Goal: Task Accomplishment & Management: Complete application form

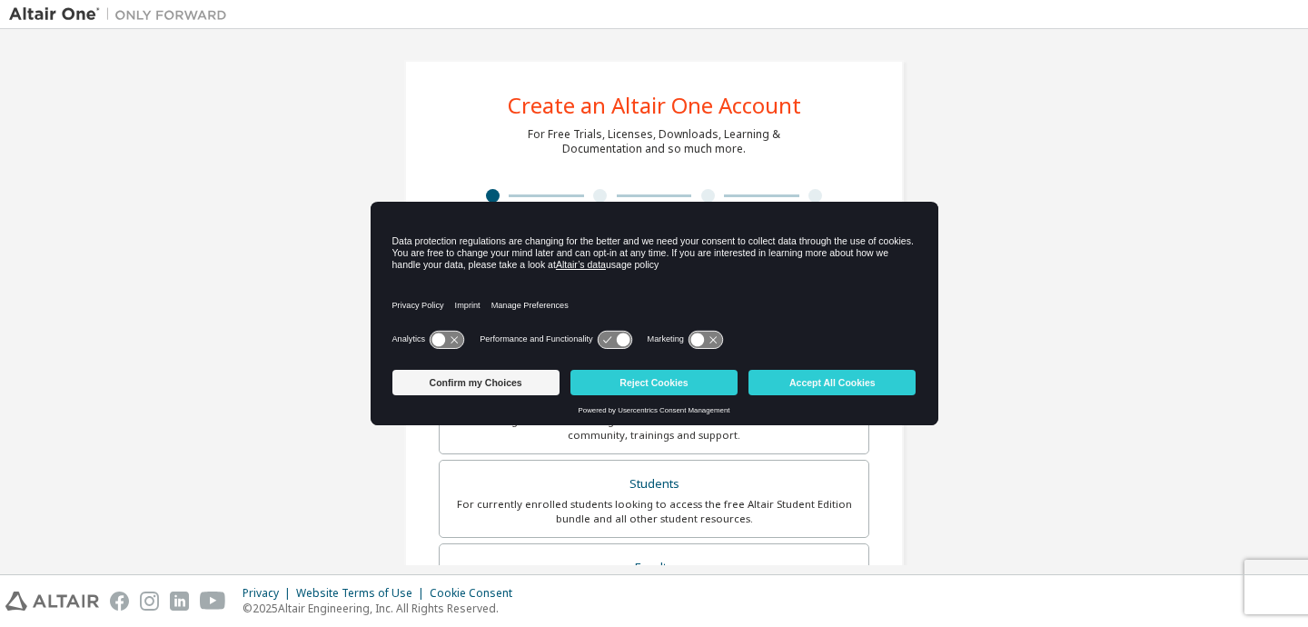
click at [664, 281] on div "Privacy Policy Imprint Manage Preferences" at bounding box center [655, 300] width 524 height 52
click at [598, 381] on button "Reject Cookies" at bounding box center [654, 382] width 167 height 25
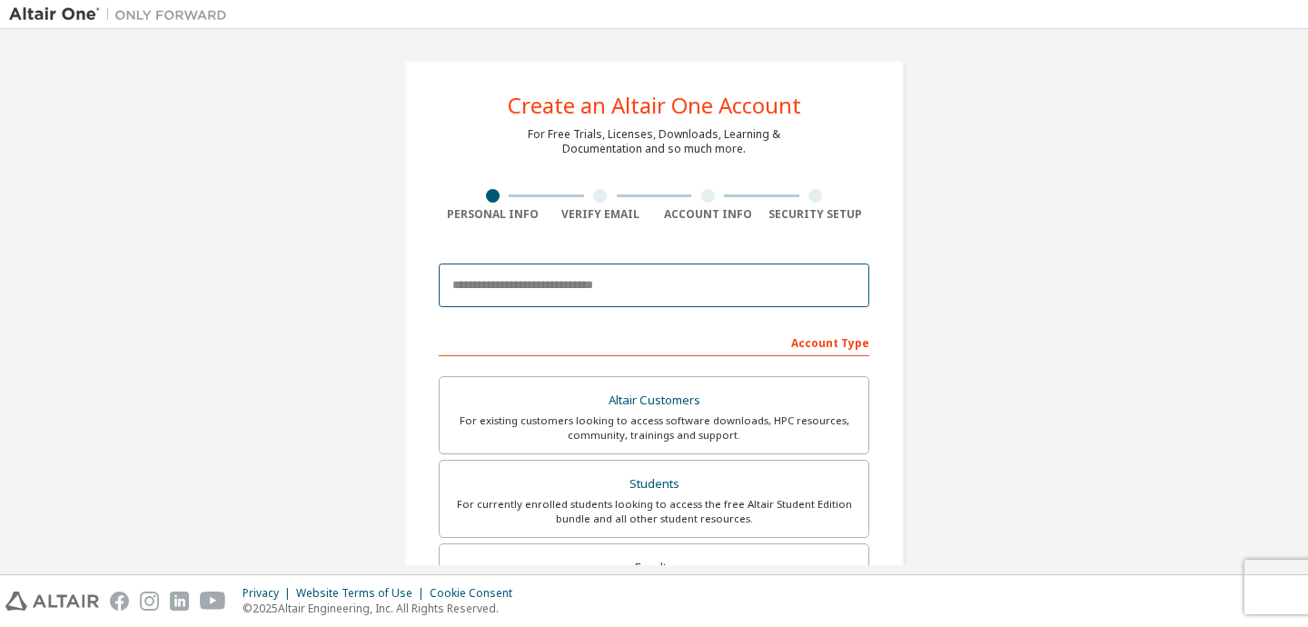
click at [553, 299] on input "email" at bounding box center [654, 285] width 431 height 44
type input "**********"
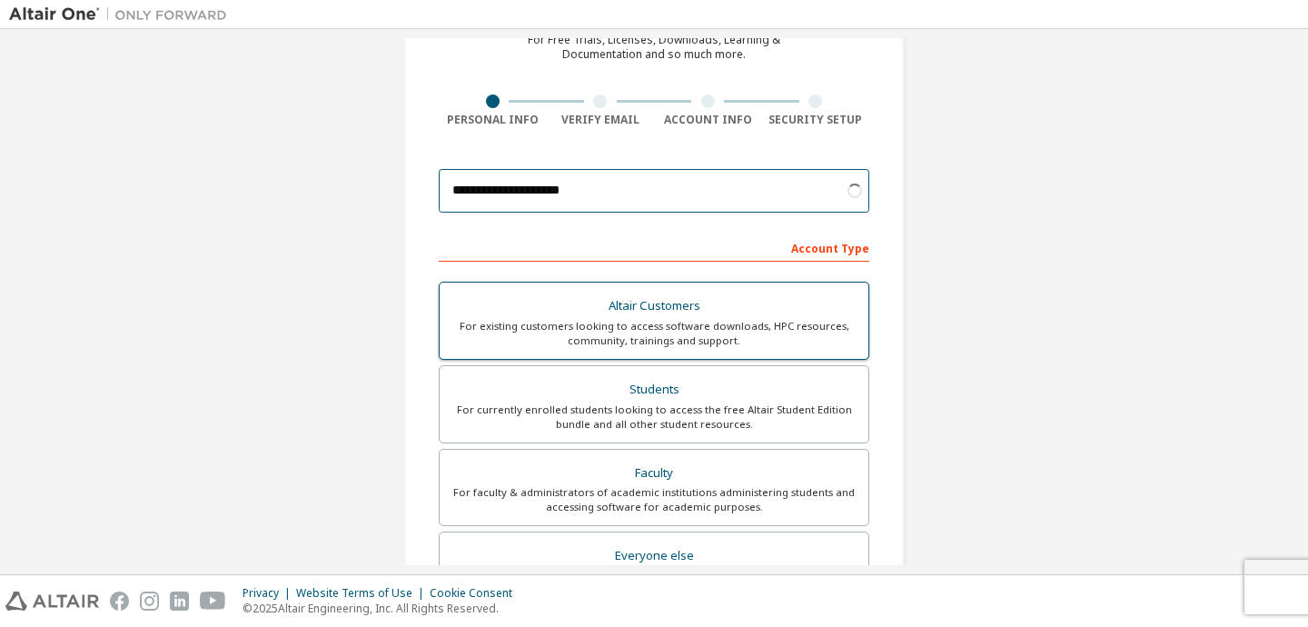
scroll to position [97, 0]
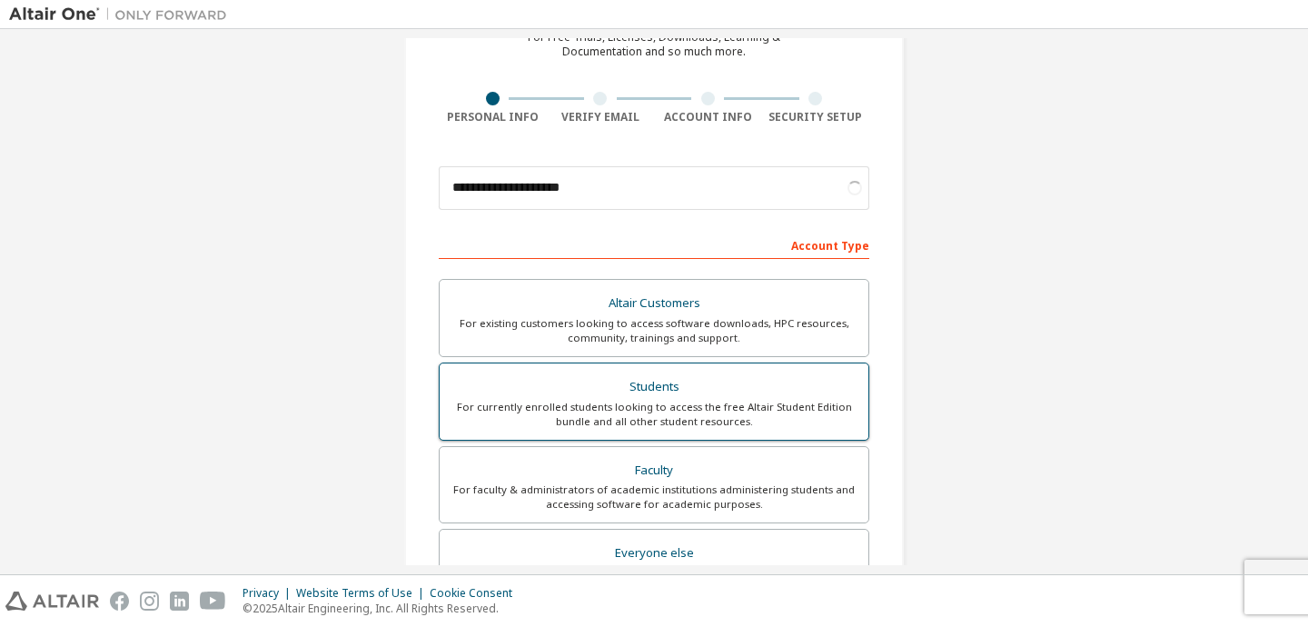
click at [557, 424] on div "For currently enrolled students looking to access the free Altair Student Editi…" at bounding box center [654, 414] width 407 height 29
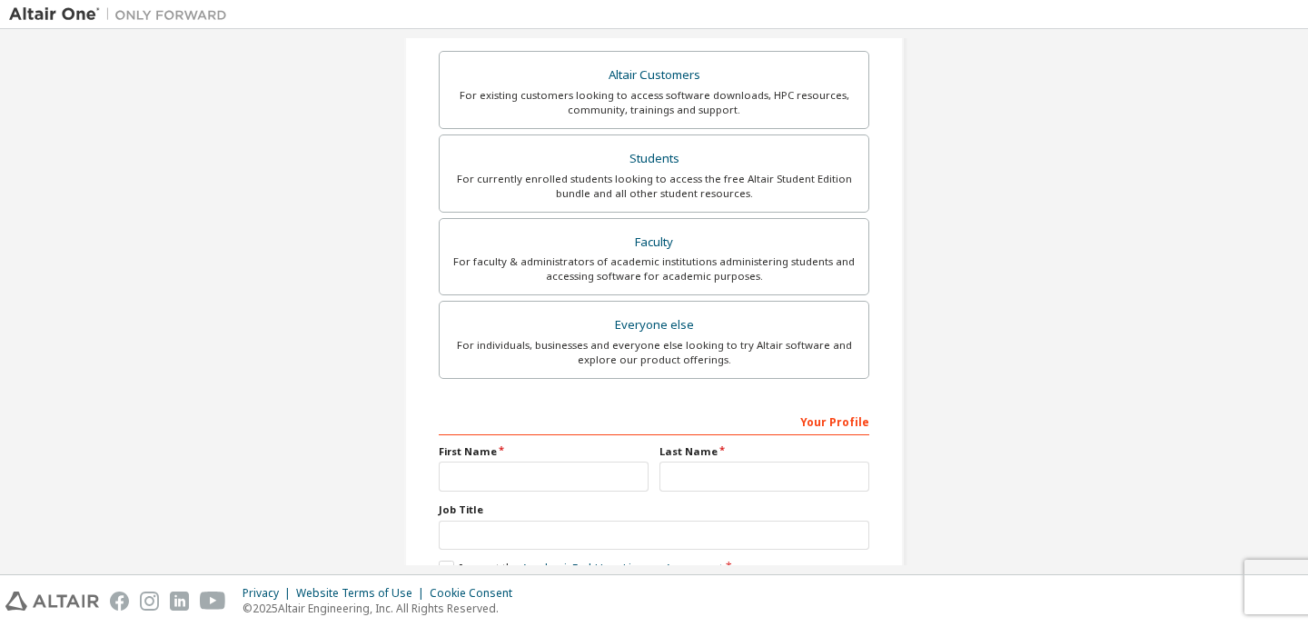
scroll to position [330, 0]
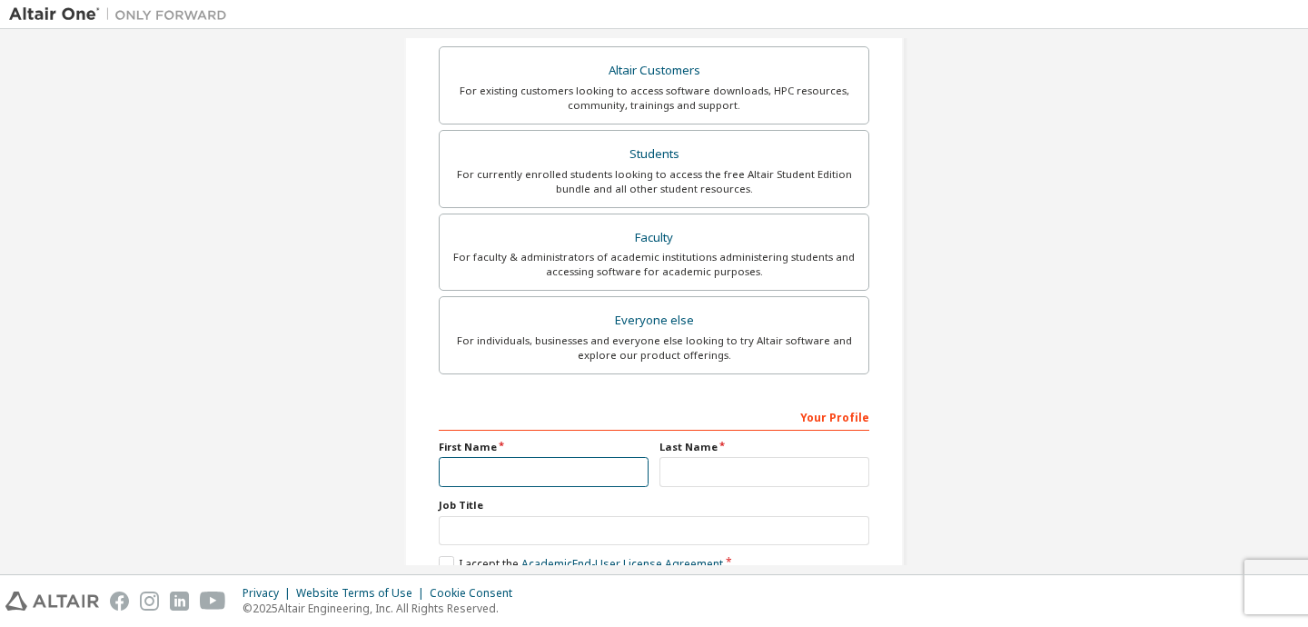
click at [557, 474] on input "text" at bounding box center [544, 472] width 210 height 30
type input "*********"
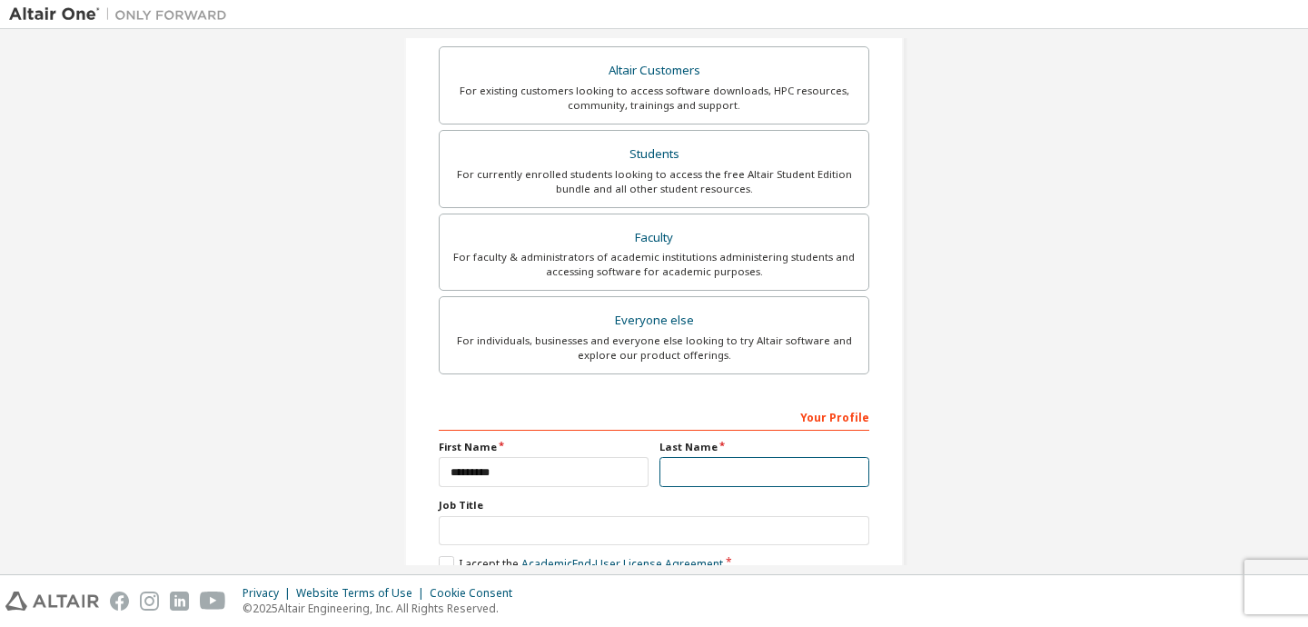
click at [689, 467] on input "text" at bounding box center [765, 472] width 210 height 30
type input "********"
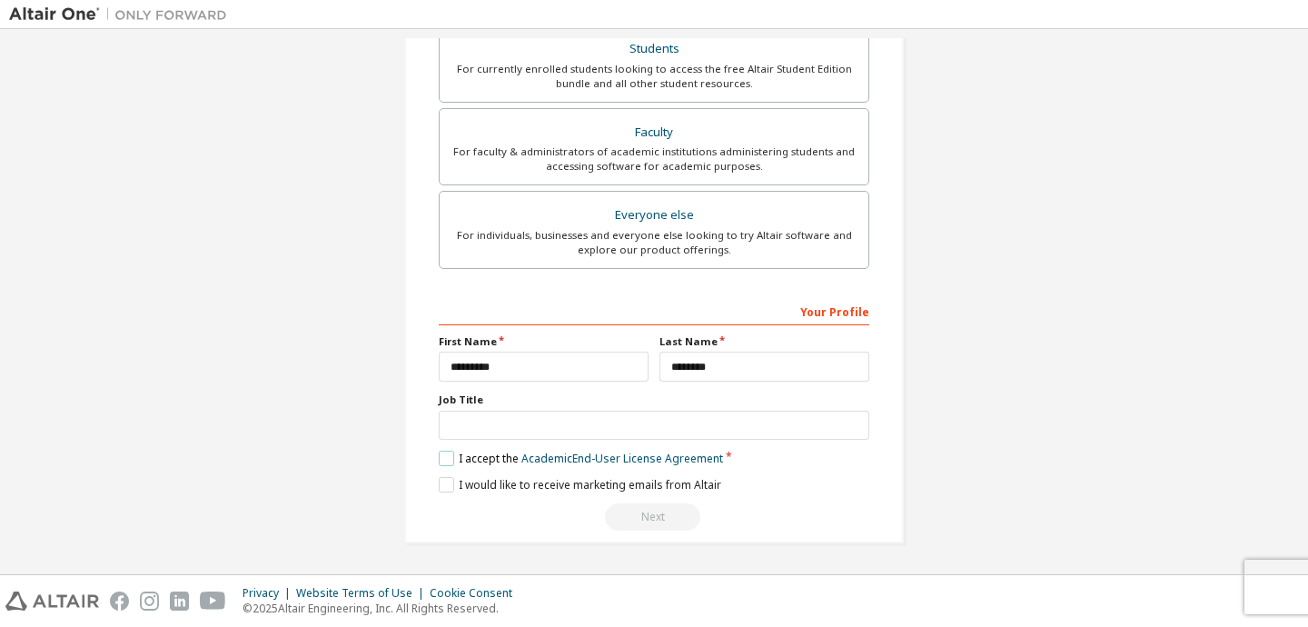
click at [439, 459] on label "I accept the Academic End-User License Agreement" at bounding box center [581, 458] width 284 height 15
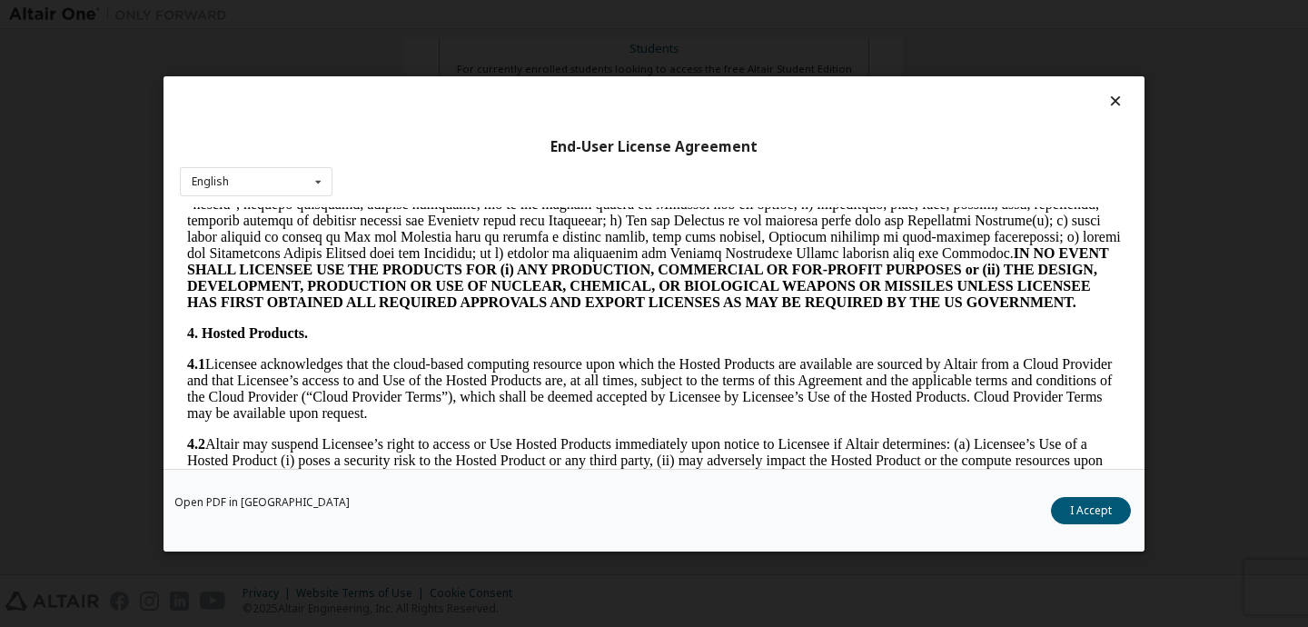
scroll to position [2404, 0]
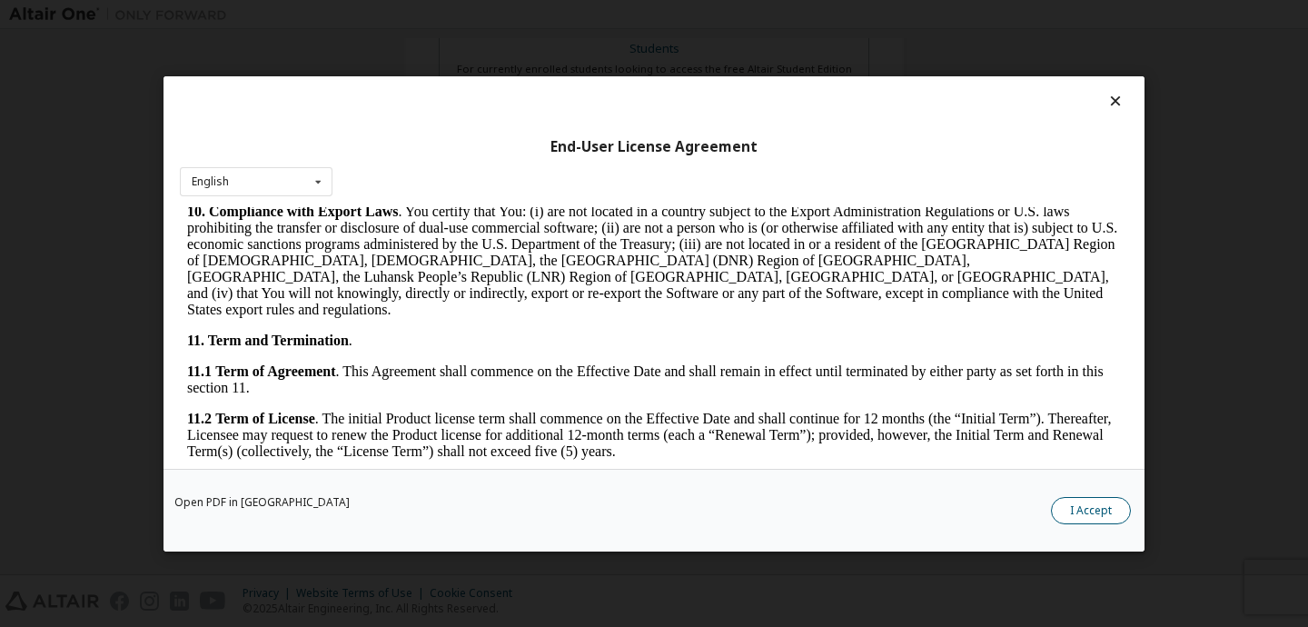
click at [1076, 511] on button "I Accept" at bounding box center [1091, 510] width 80 height 27
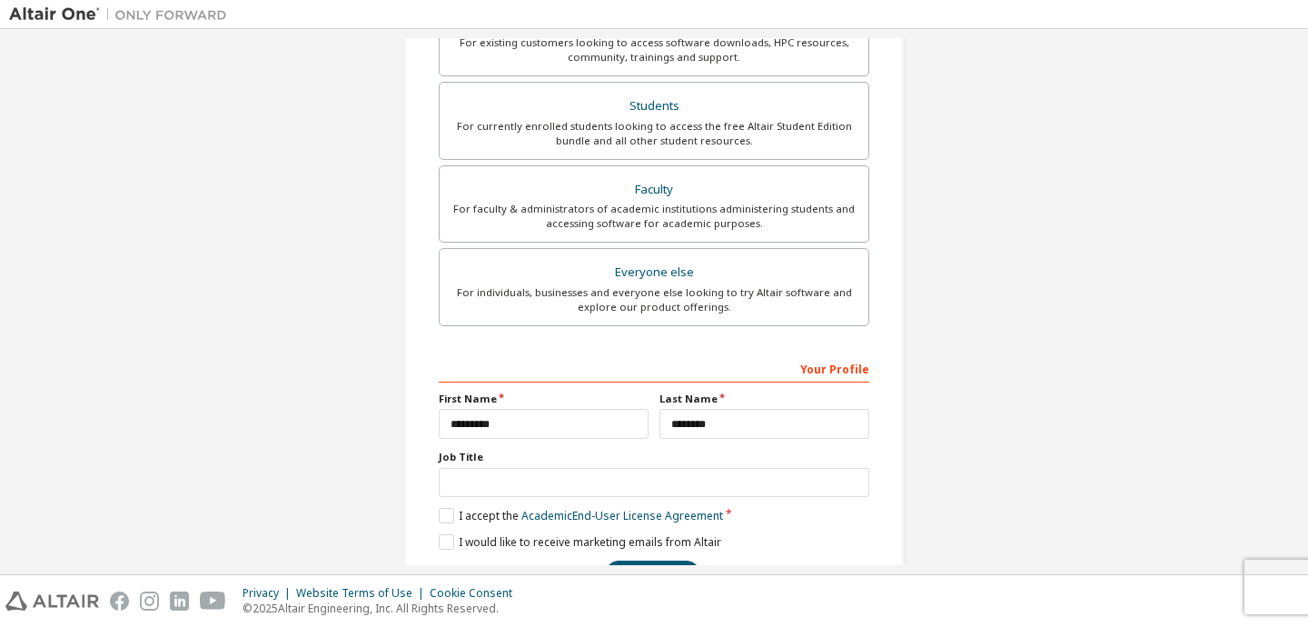
scroll to position [435, 0]
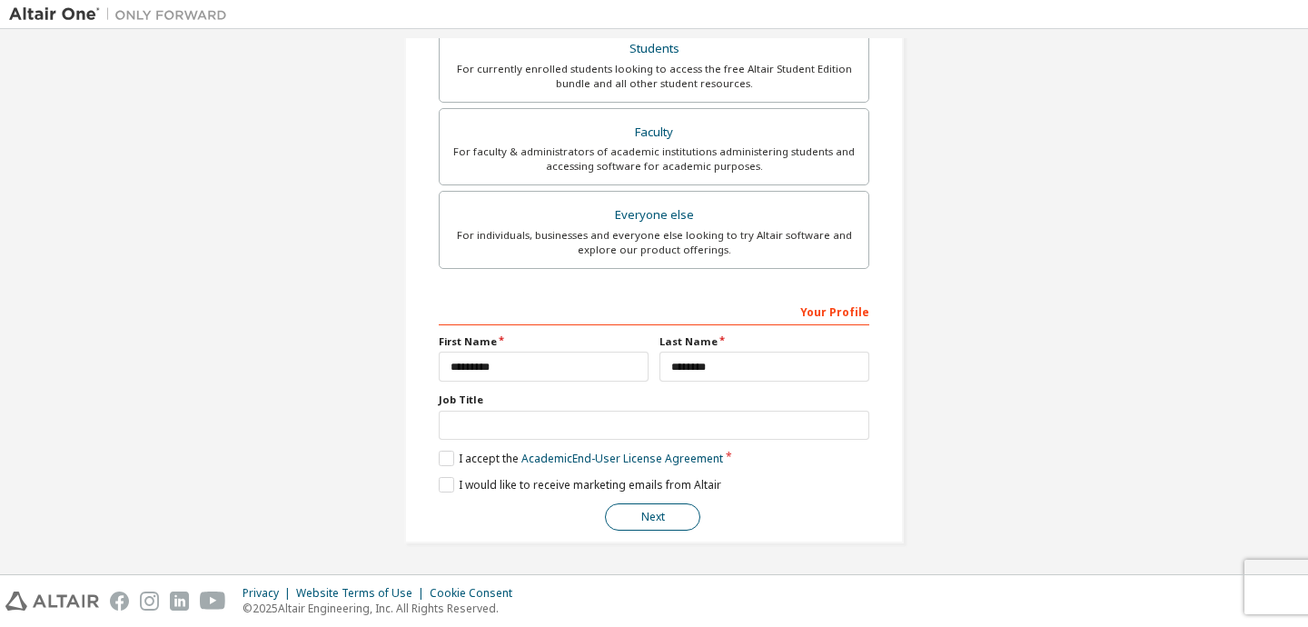
click at [680, 510] on button "Next" at bounding box center [652, 516] width 95 height 27
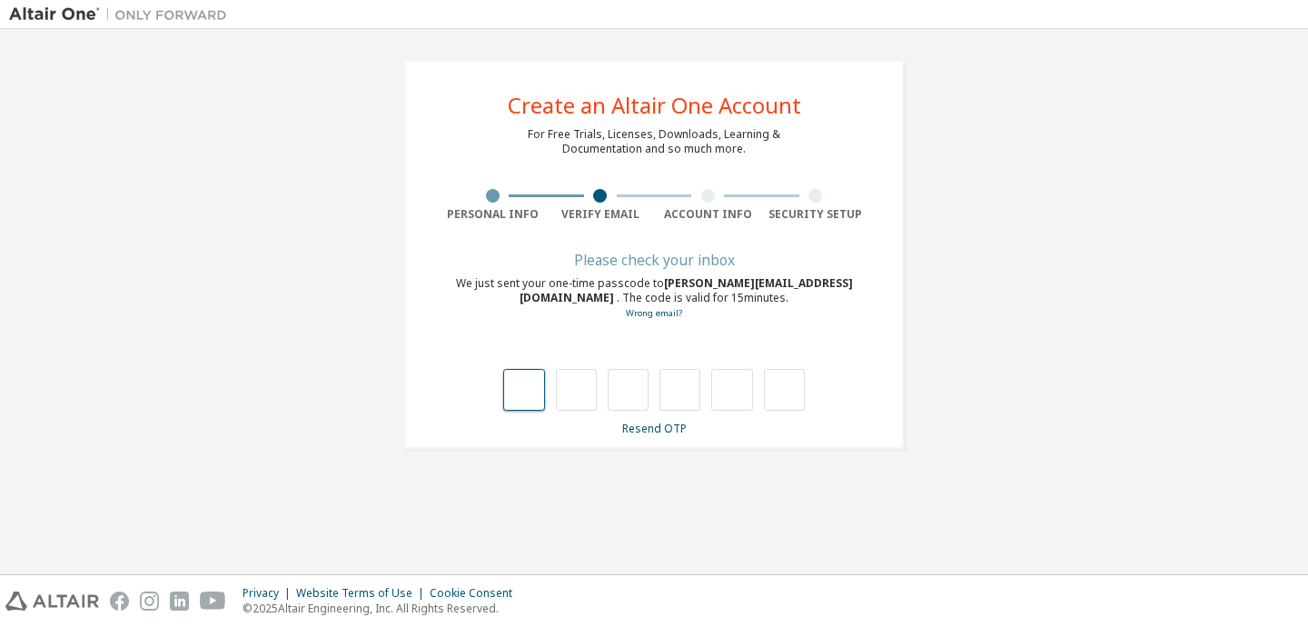
type input "*"
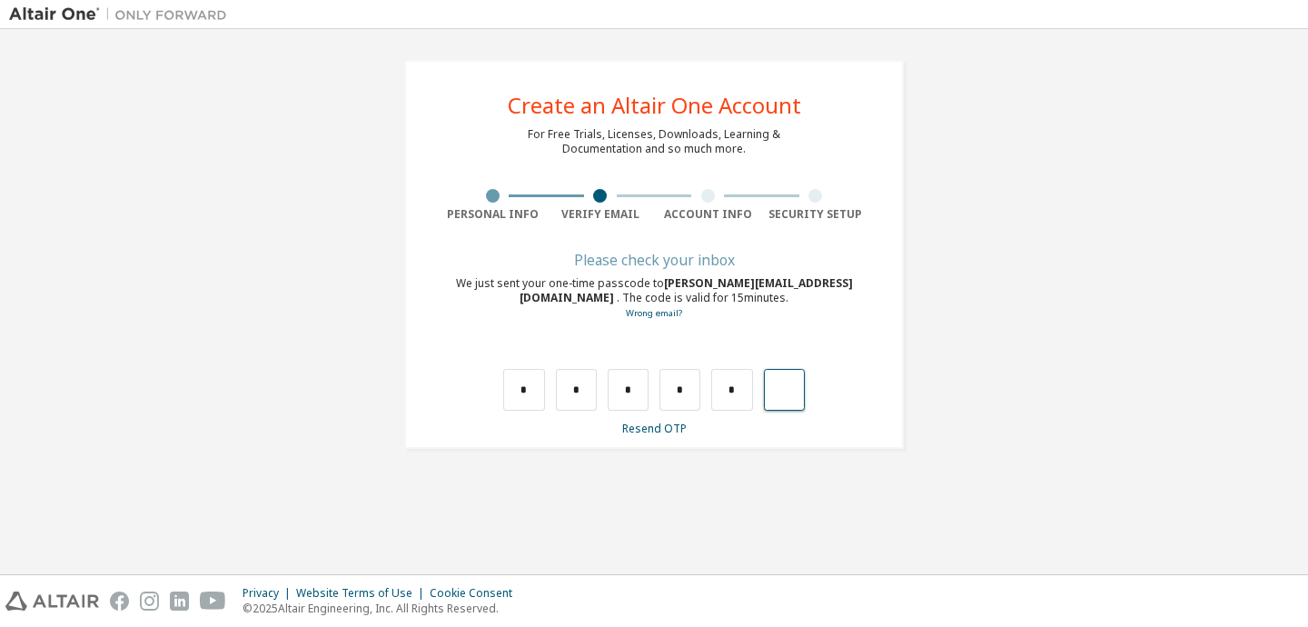
type input "*"
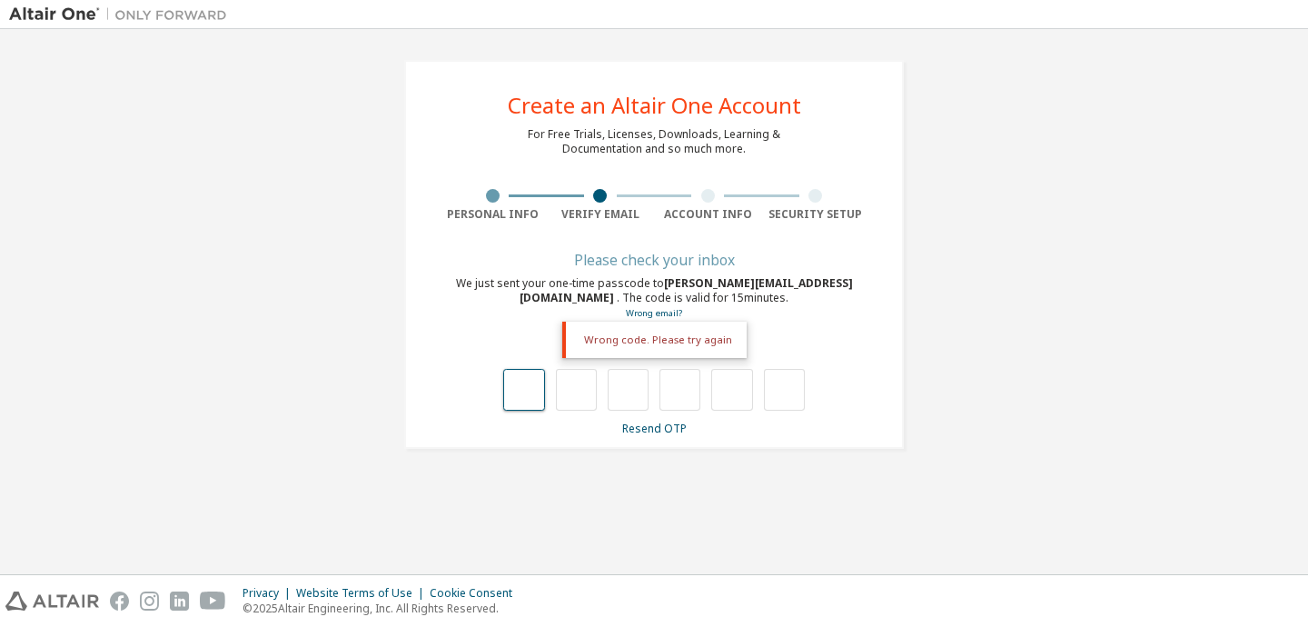
click at [538, 379] on input "text" at bounding box center [523, 390] width 41 height 42
type input "*"
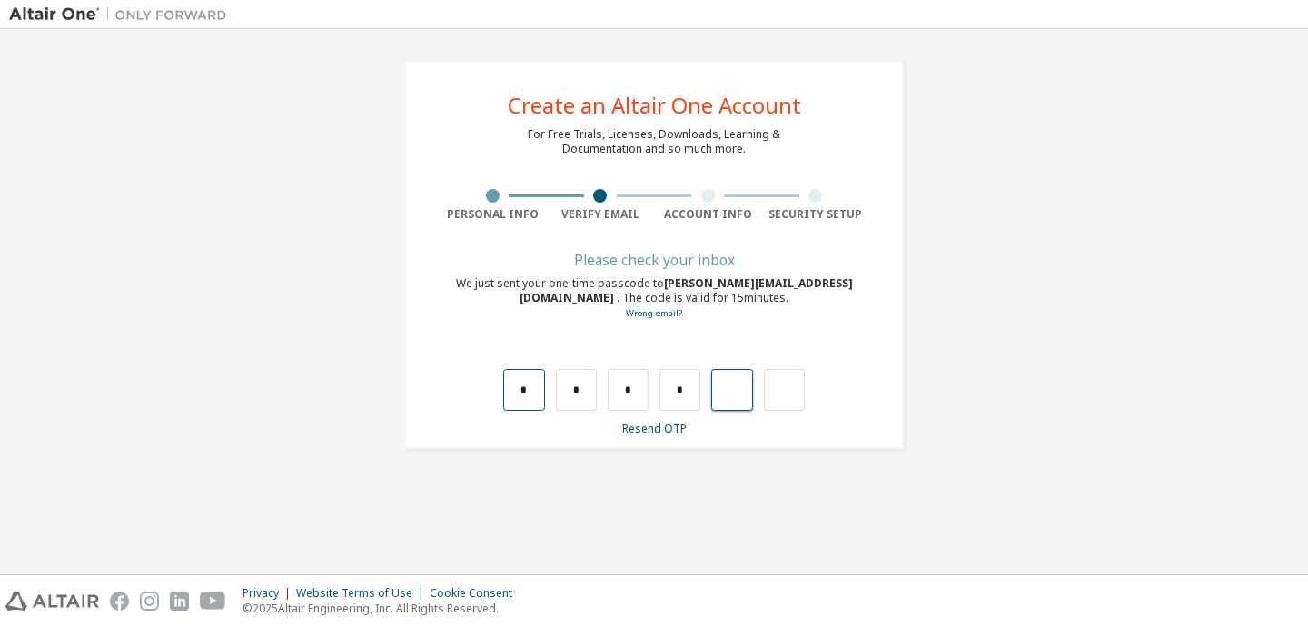
type input "*"
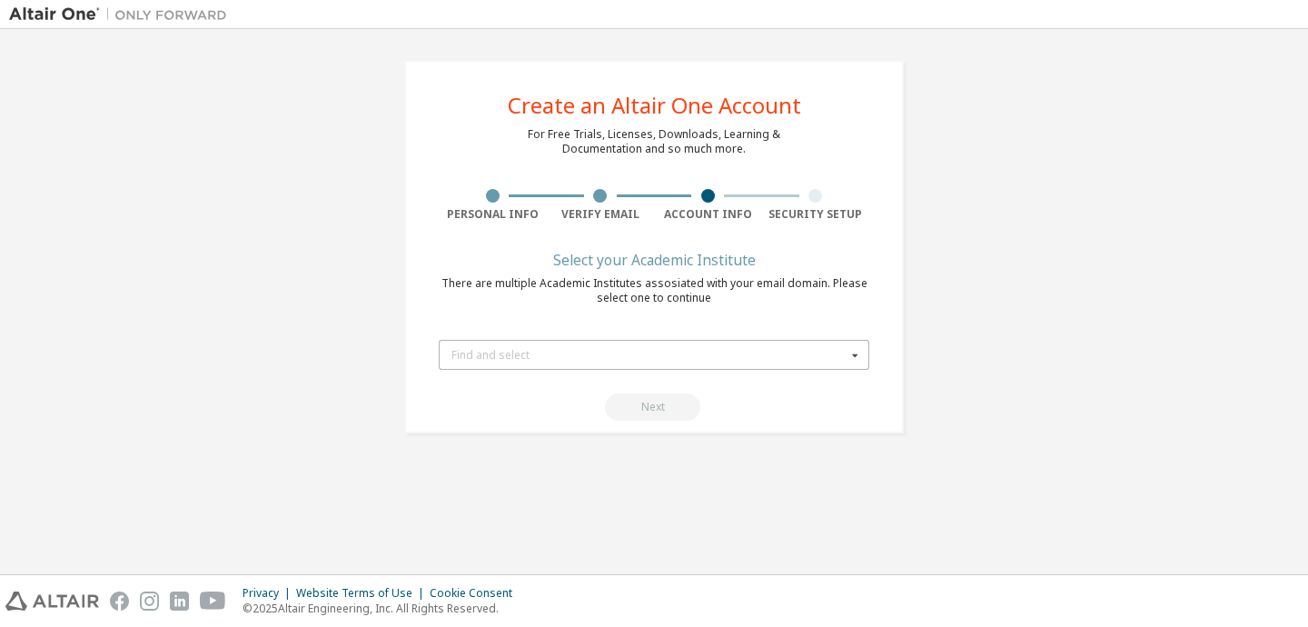
click at [513, 359] on div "Find and select" at bounding box center [649, 355] width 395 height 11
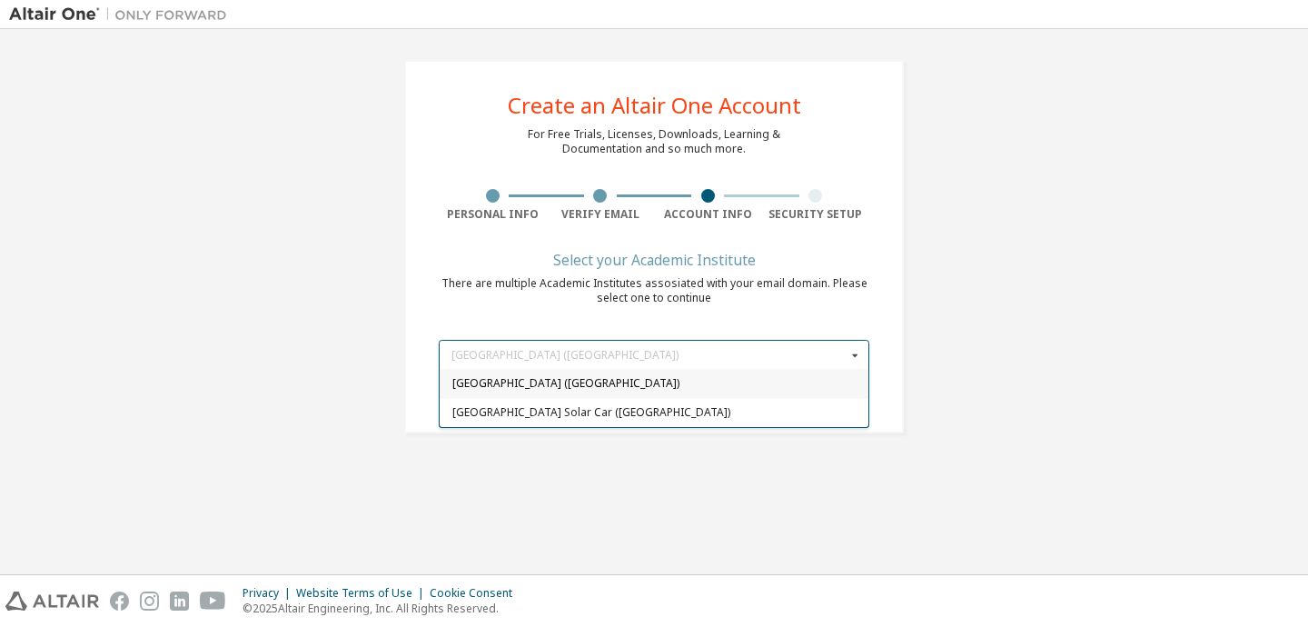
click at [549, 387] on span "[GEOGRAPHIC_DATA] ([GEOGRAPHIC_DATA])" at bounding box center [654, 384] width 404 height 11
type input "*****"
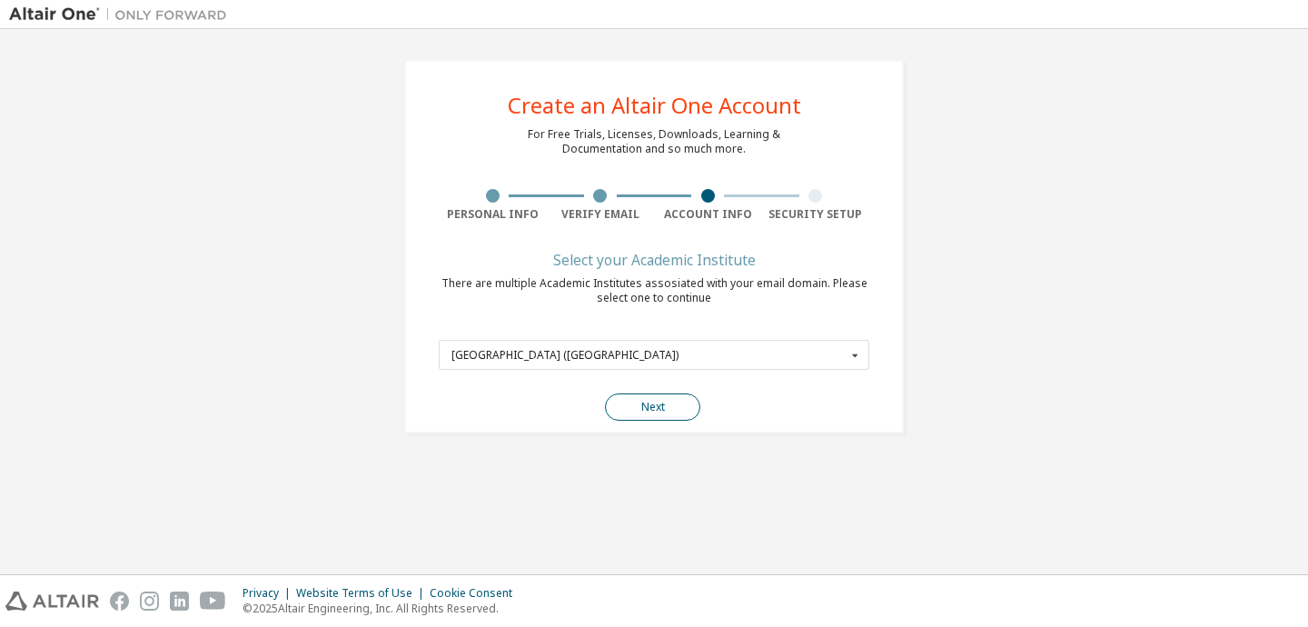
click at [652, 403] on button "Next" at bounding box center [652, 406] width 95 height 27
